Goal: Task Accomplishment & Management: Use online tool/utility

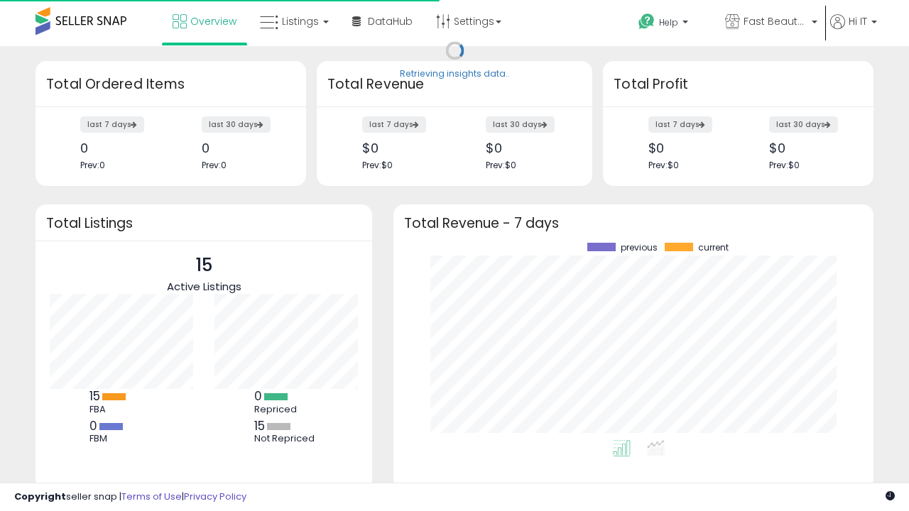
scroll to position [197, 452]
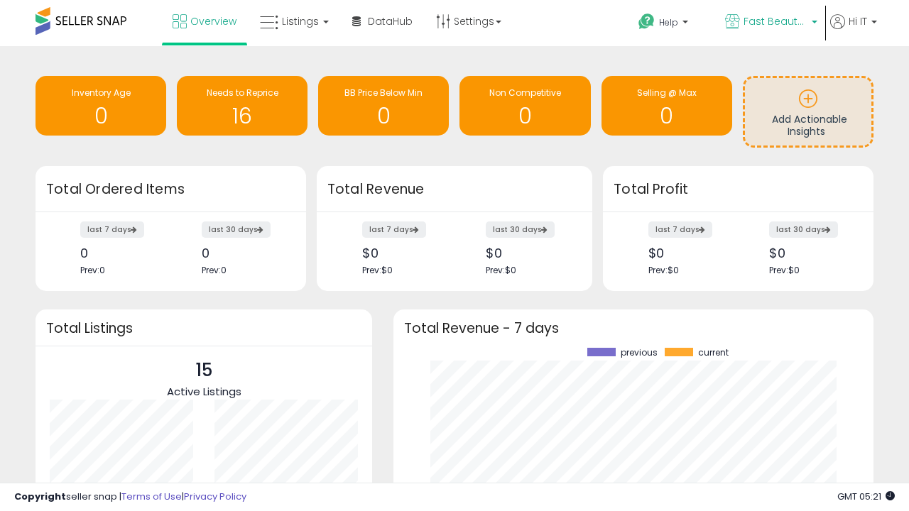
click at [770, 23] on span "Fast Beauty ([GEOGRAPHIC_DATA])" at bounding box center [776, 21] width 64 height 14
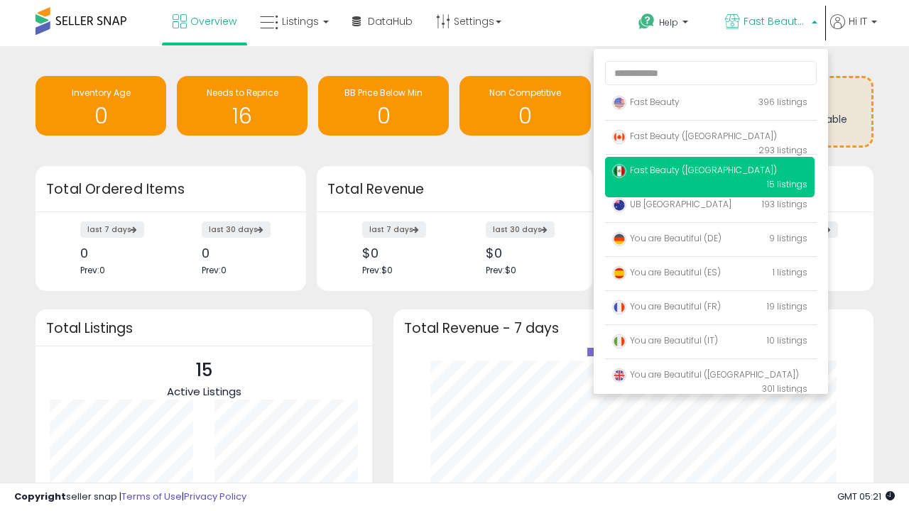
click at [710, 377] on span "You are Beautiful ([GEOGRAPHIC_DATA])" at bounding box center [705, 375] width 187 height 12
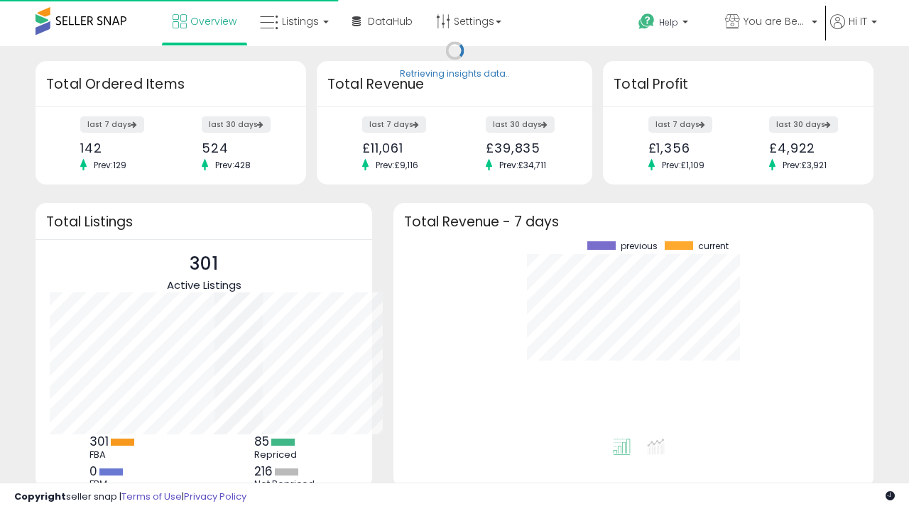
scroll to position [197, 452]
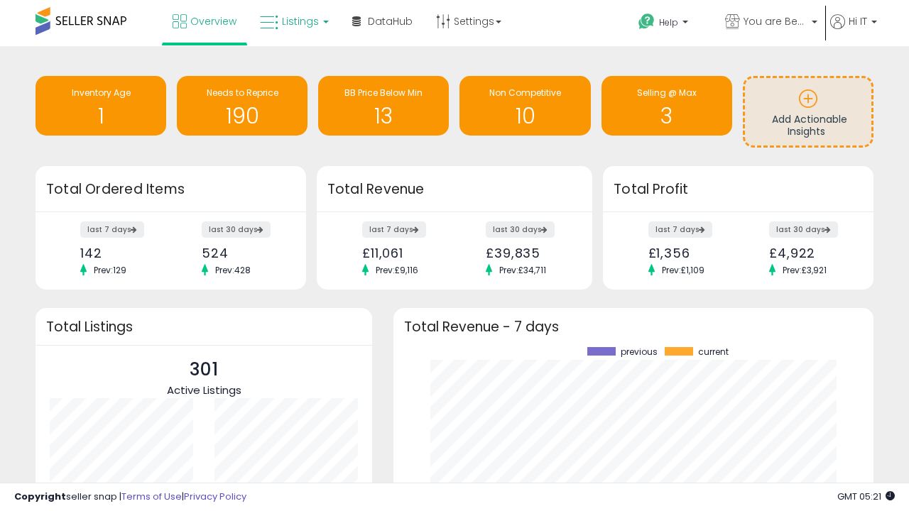
click at [293, 21] on span "Listings" at bounding box center [300, 21] width 37 height 14
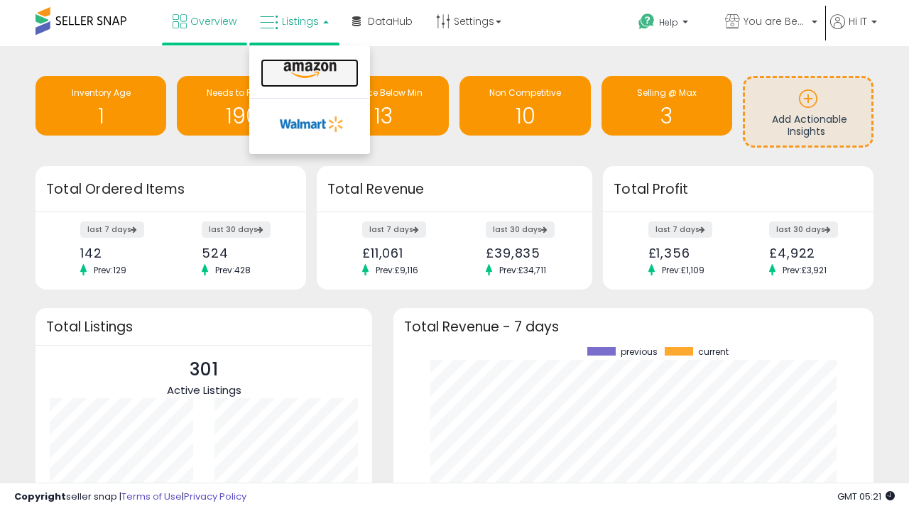
click at [308, 70] on icon at bounding box center [310, 70] width 62 height 18
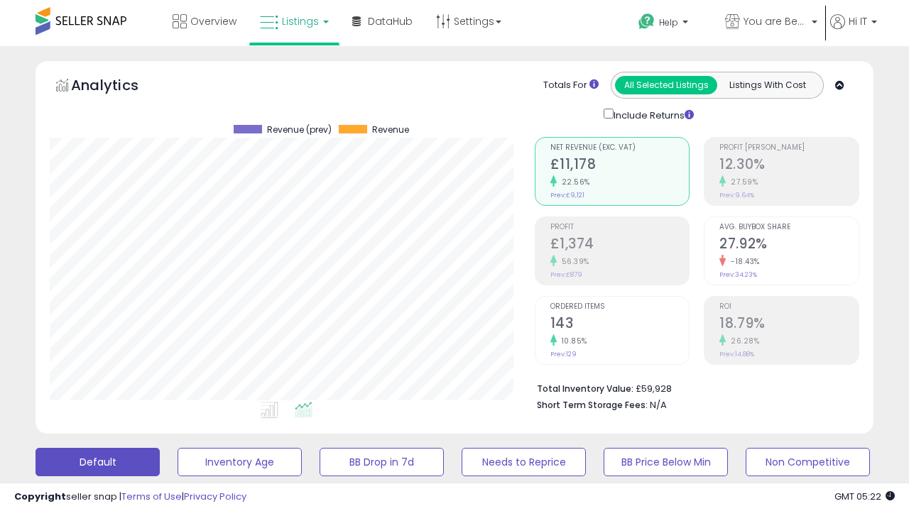
scroll to position [291, 484]
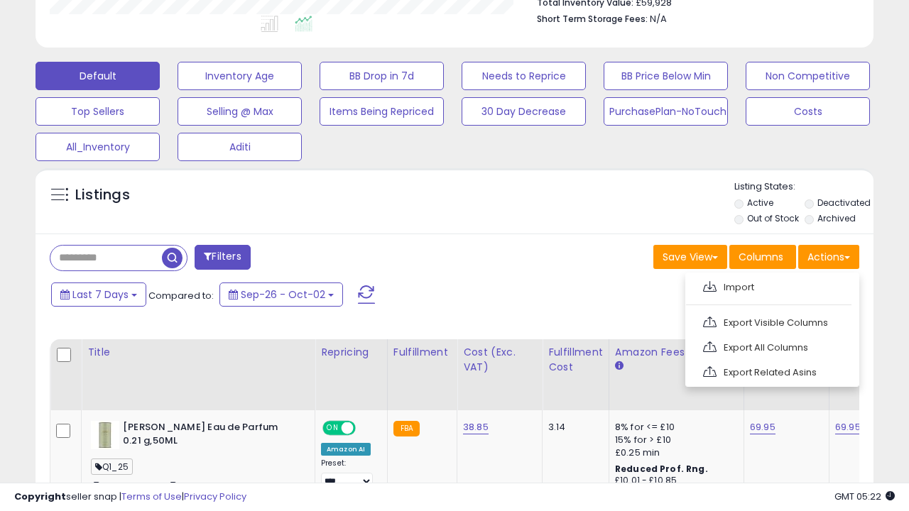
click at [710, 285] on span at bounding box center [709, 286] width 13 height 11
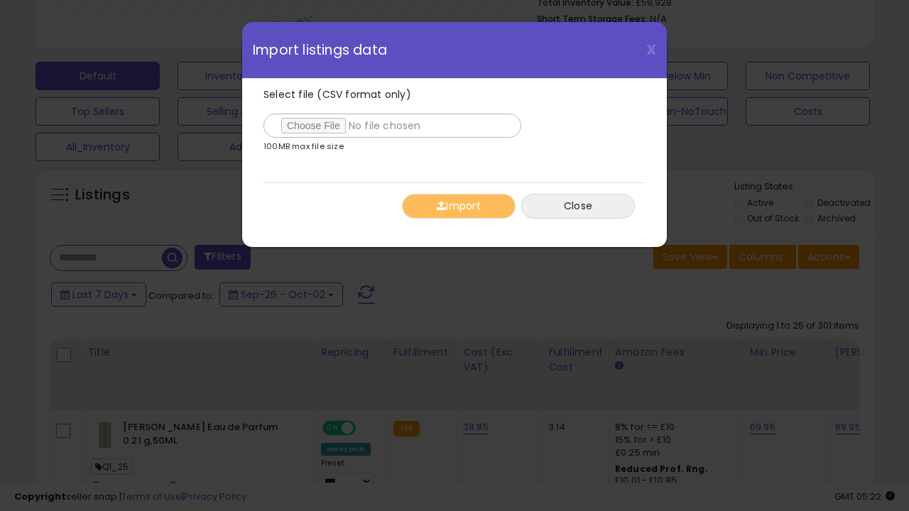
type input "**********"
click at [458, 206] on button "Import" at bounding box center [459, 206] width 114 height 25
